Goal: Transaction & Acquisition: Purchase product/service

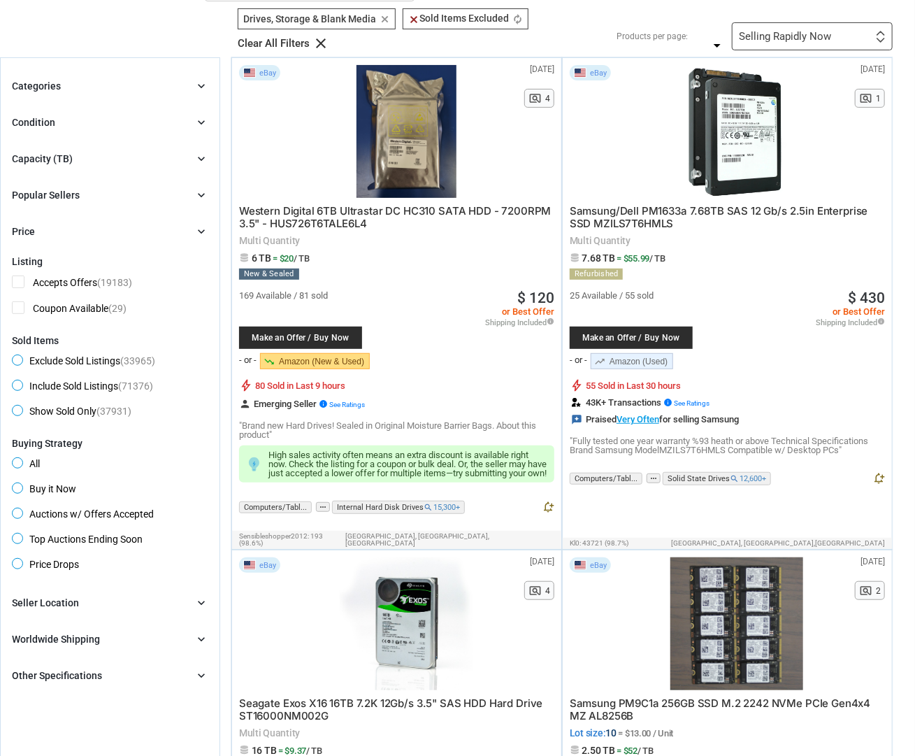
scroll to position [100, 0]
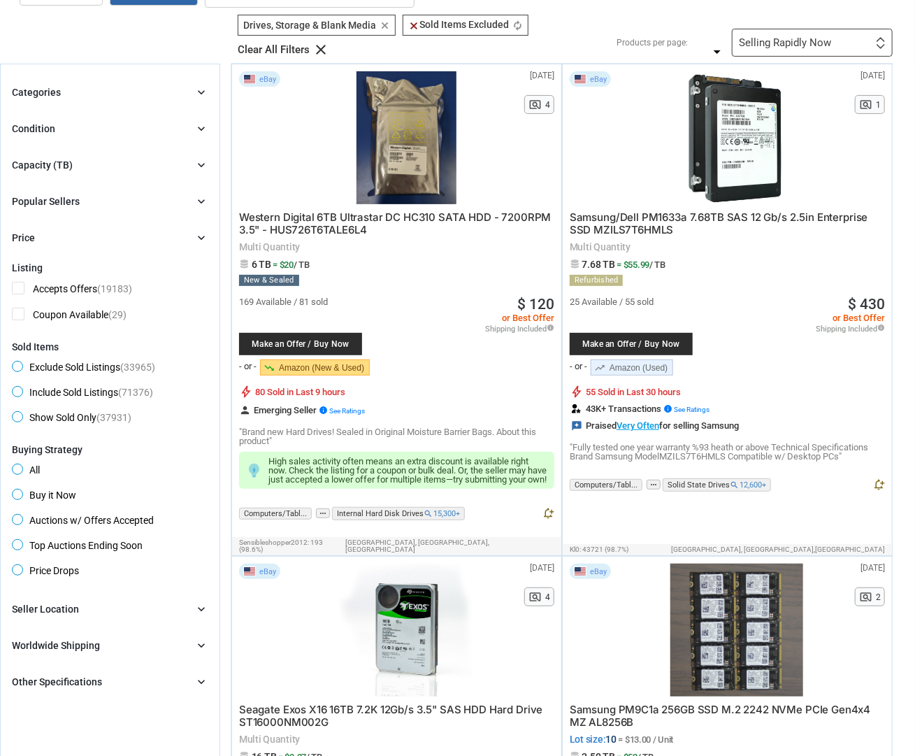
click at [196, 126] on icon "chevron_right" at bounding box center [201, 129] width 14 height 14
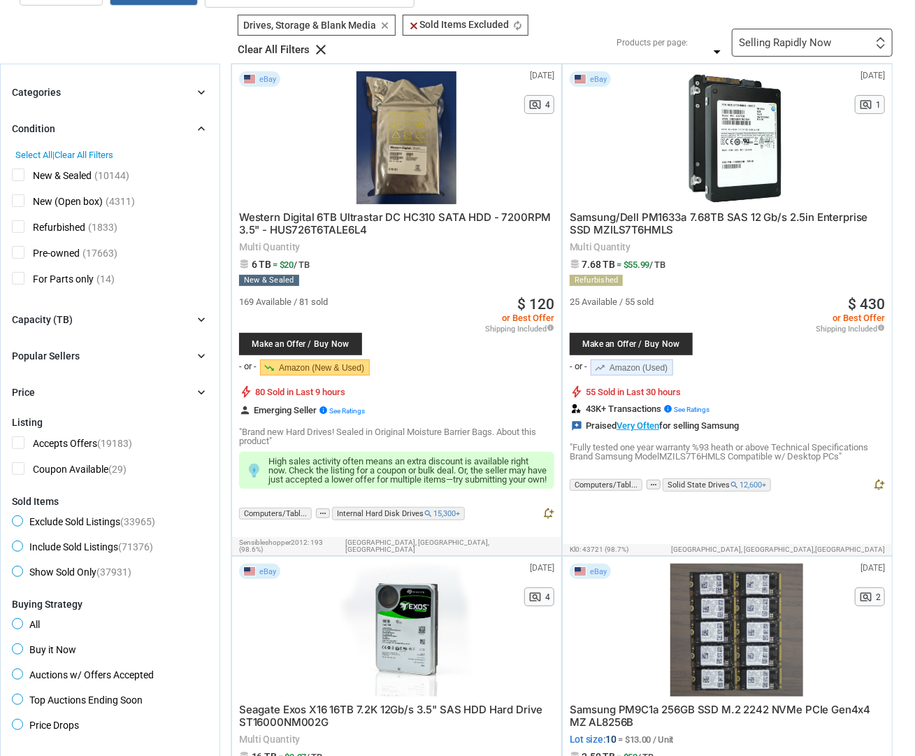
click at [45, 224] on span "Refurbished" at bounding box center [48, 228] width 73 height 17
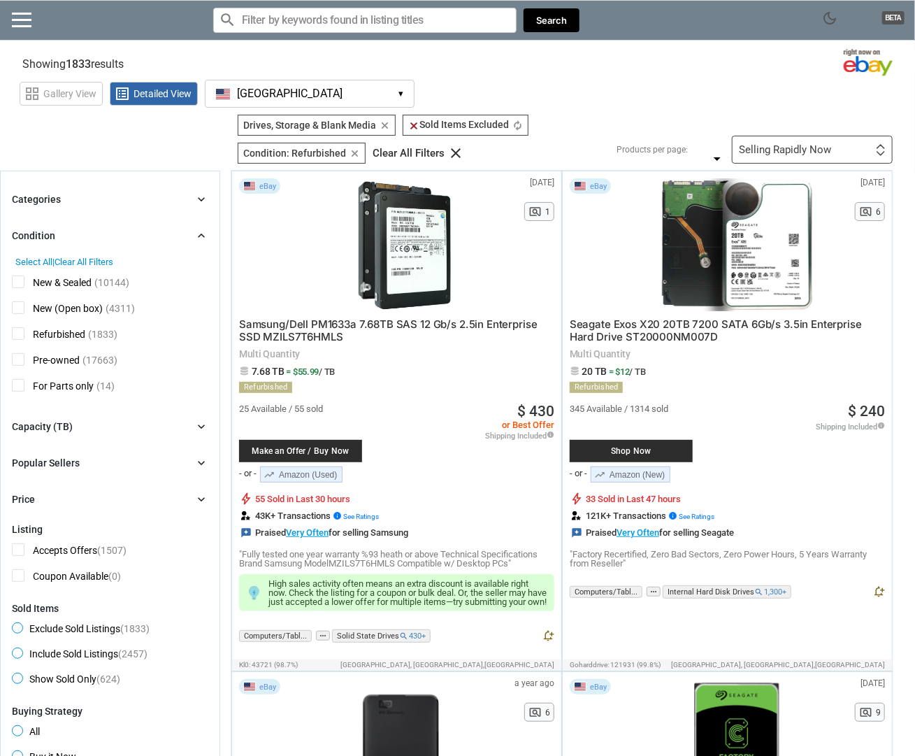
click at [818, 146] on div "Selling Rapidly Now" at bounding box center [785, 150] width 92 height 10
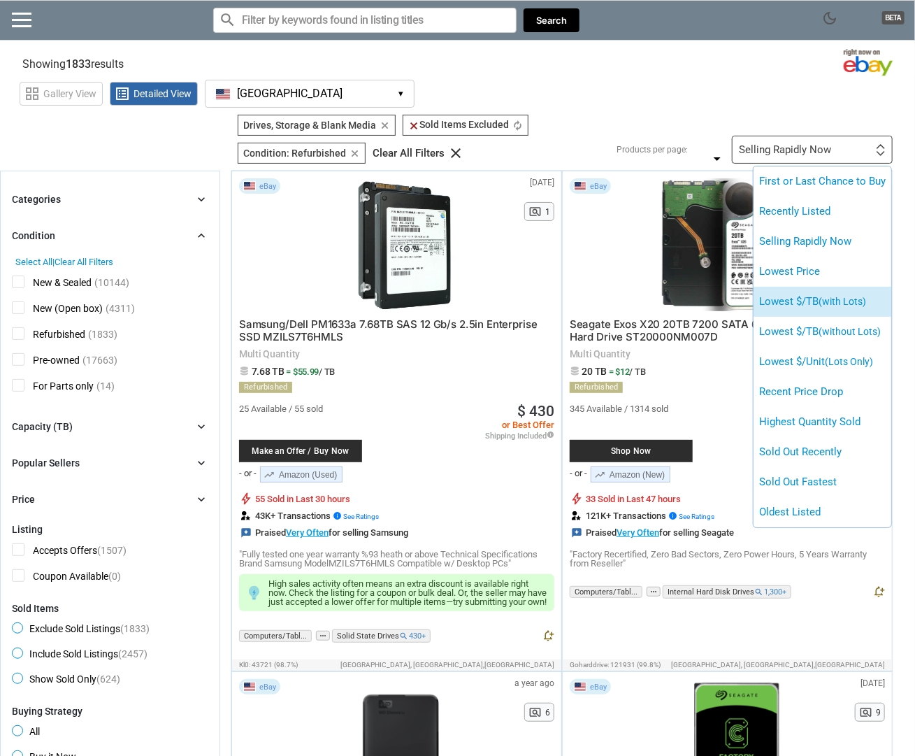
click at [857, 301] on span "(with Lots)" at bounding box center [843, 301] width 48 height 11
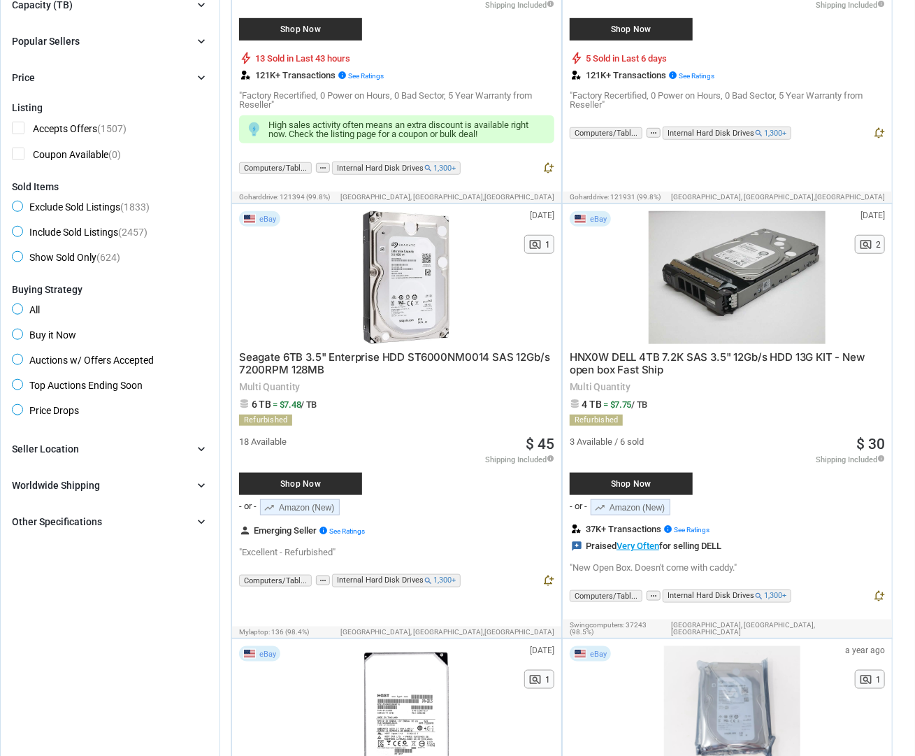
scroll to position [444, 0]
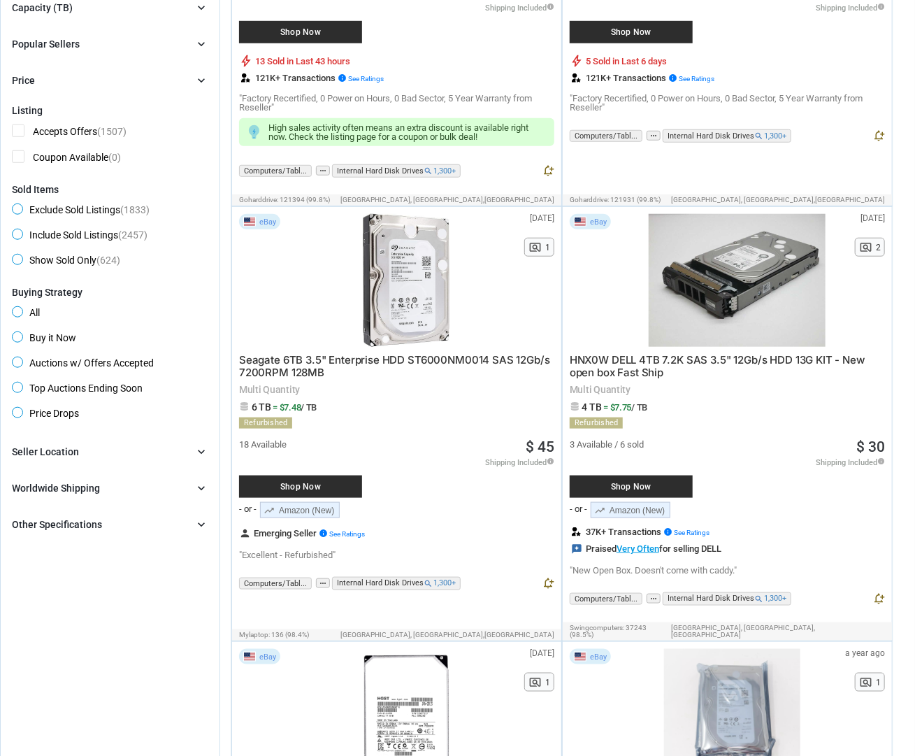
click at [403, 292] on div at bounding box center [406, 280] width 208 height 133
